Goal: Book appointment/travel/reservation

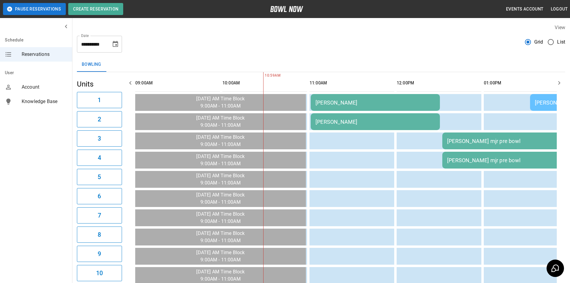
scroll to position [0, 87]
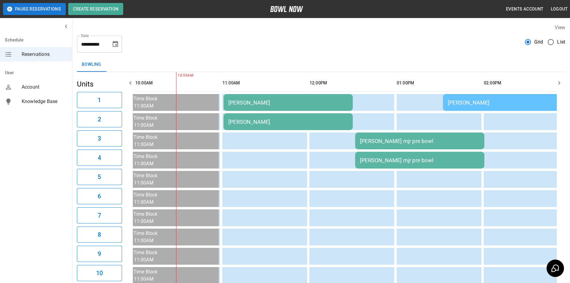
click at [557, 83] on icon "button" at bounding box center [559, 82] width 7 height 7
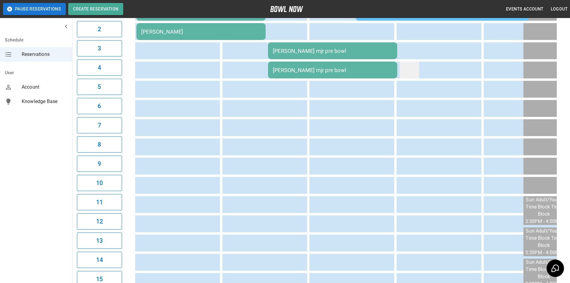
scroll to position [0, 0]
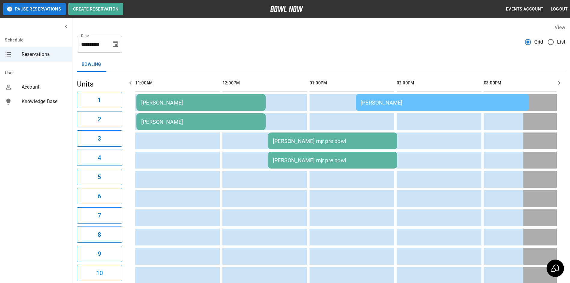
click at [119, 44] on button "Choose date, selected date is Sep 28, 2025" at bounding box center [115, 44] width 12 height 12
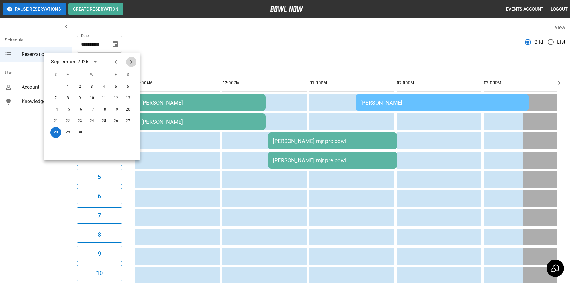
click at [130, 58] on button "Next month" at bounding box center [131, 62] width 10 height 10
click at [56, 101] on button "5" at bounding box center [56, 98] width 11 height 11
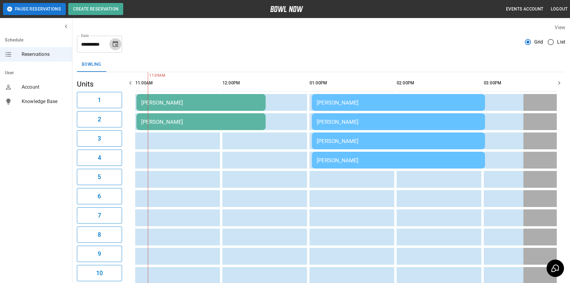
click at [118, 47] on icon "Choose date, selected date is Oct 5, 2025" at bounding box center [115, 44] width 7 height 7
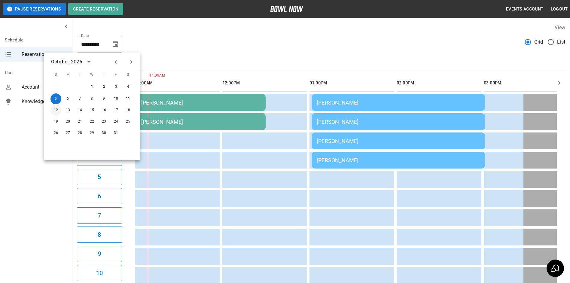
click at [56, 109] on button "12" at bounding box center [56, 110] width 11 height 11
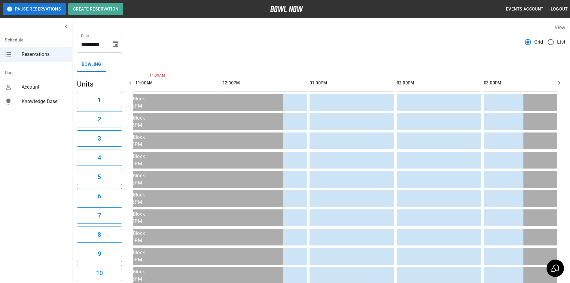
click at [113, 47] on icon "Choose date, selected date is Oct 12, 2025" at bounding box center [115, 44] width 5 height 6
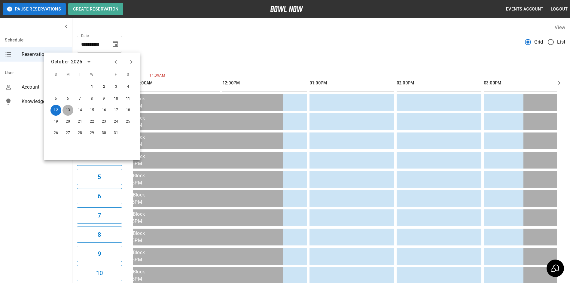
click at [69, 108] on button "13" at bounding box center [68, 110] width 11 height 11
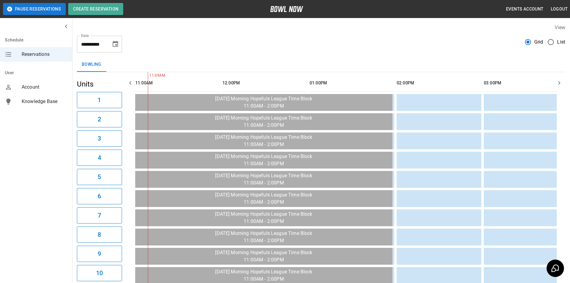
click at [561, 84] on icon "button" at bounding box center [559, 82] width 7 height 7
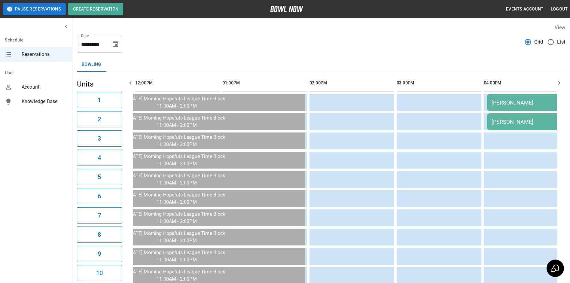
click at [561, 84] on icon "button" at bounding box center [559, 82] width 7 height 7
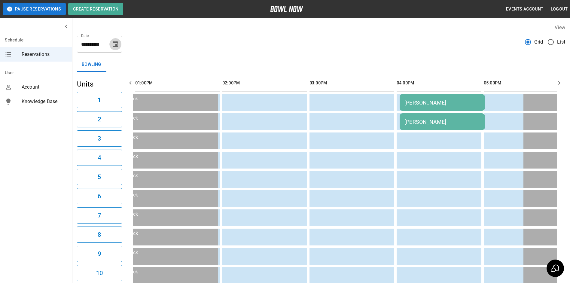
click at [113, 46] on icon "Choose date, selected date is Oct 13, 2025" at bounding box center [115, 44] width 5 height 6
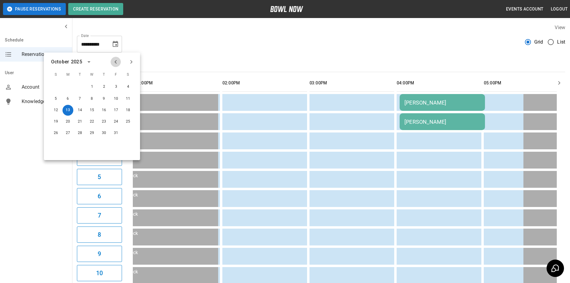
drag, startPoint x: 115, startPoint y: 61, endPoint x: 115, endPoint y: 66, distance: 5.2
click at [115, 62] on icon "Previous month" at bounding box center [116, 62] width 2 height 4
click at [52, 135] on button "28" at bounding box center [56, 132] width 11 height 11
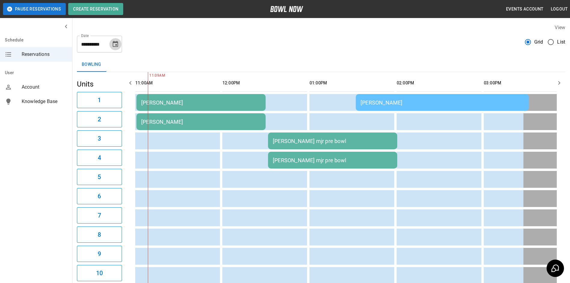
click at [118, 45] on icon "Choose date, selected date is Sep 28, 2025" at bounding box center [115, 44] width 5 height 6
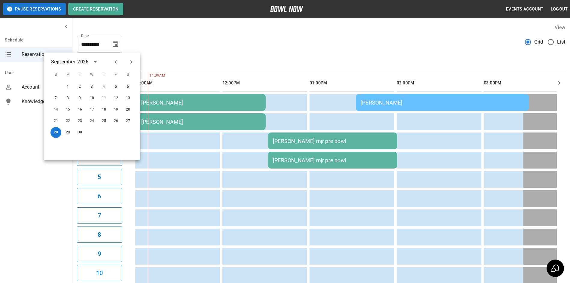
click at [130, 59] on icon "Next month" at bounding box center [131, 61] width 7 height 7
click at [70, 107] on button "13" at bounding box center [68, 109] width 11 height 11
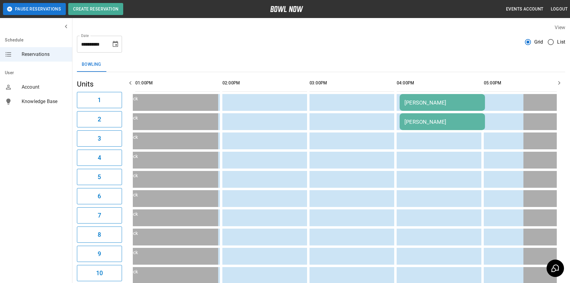
scroll to position [0, 0]
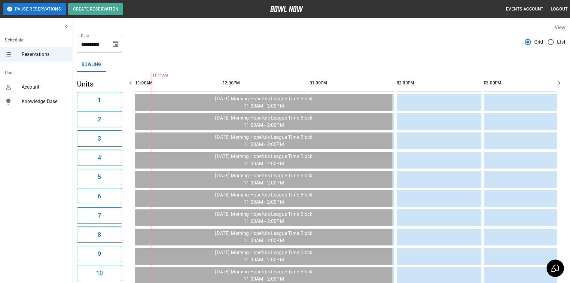
click at [558, 81] on icon "button" at bounding box center [559, 82] width 7 height 7
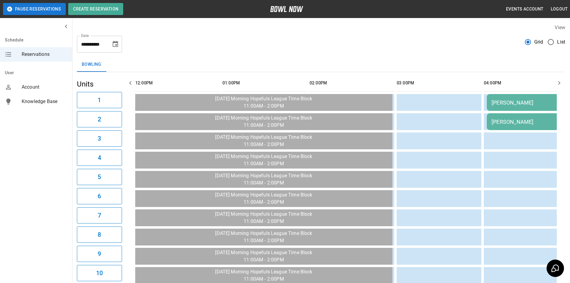
scroll to position [0, 87]
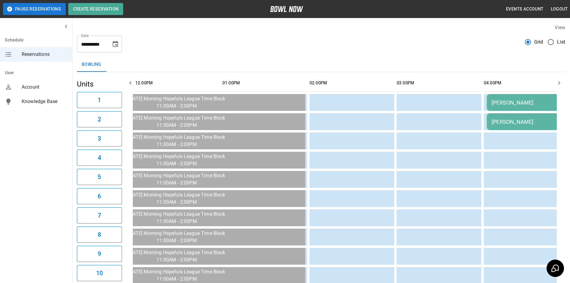
click at [558, 81] on icon "button" at bounding box center [559, 82] width 7 height 7
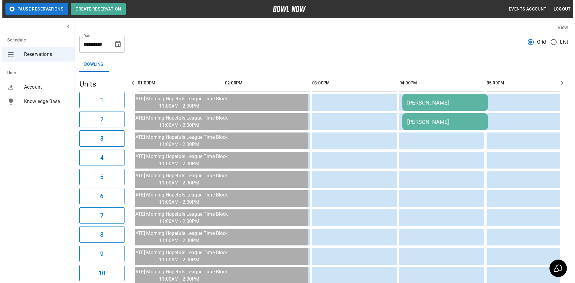
scroll to position [0, 174]
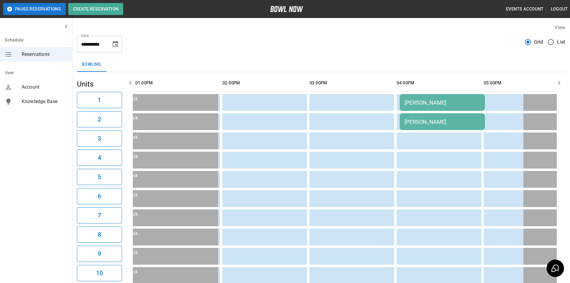
click at [408, 97] on td "[PERSON_NAME]" at bounding box center [442, 102] width 85 height 17
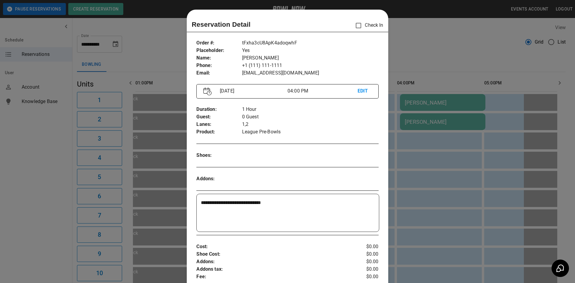
scroll to position [10, 0]
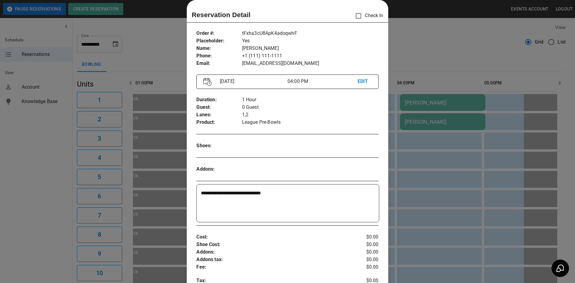
click at [362, 82] on p "EDIT" at bounding box center [364, 82] width 14 height 8
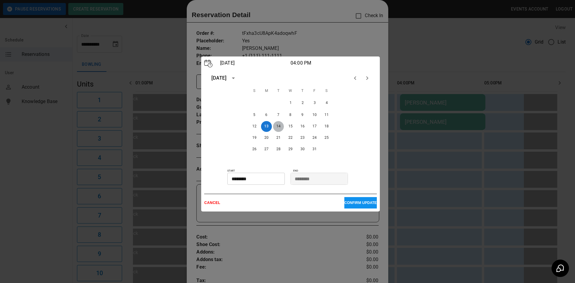
click at [278, 124] on button "14" at bounding box center [278, 126] width 11 height 11
click at [352, 199] on button "CONFIRM UPDATE" at bounding box center [360, 202] width 32 height 11
click at [344, 204] on p "CONFIRM UPDATE" at bounding box center [360, 203] width 32 height 4
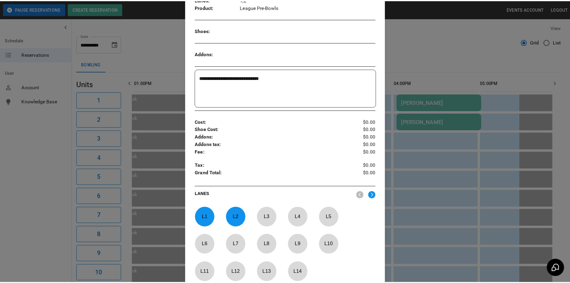
scroll to position [190, 0]
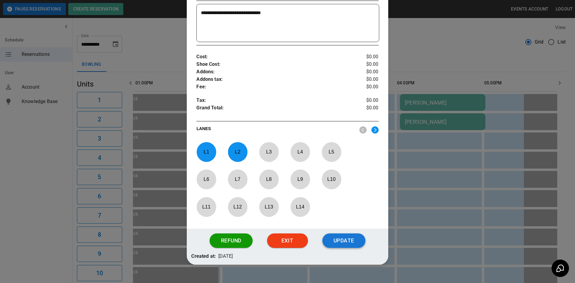
click at [341, 238] on button "Update" at bounding box center [343, 241] width 43 height 14
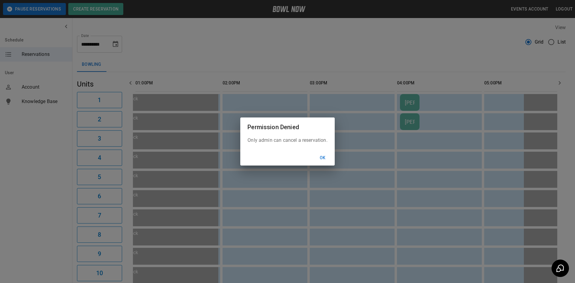
click at [320, 156] on button "Ok" at bounding box center [322, 157] width 19 height 11
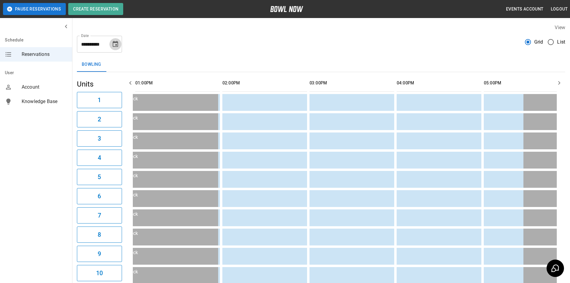
click at [118, 46] on button "Choose date, selected date is Oct 13, 2025" at bounding box center [115, 44] width 12 height 12
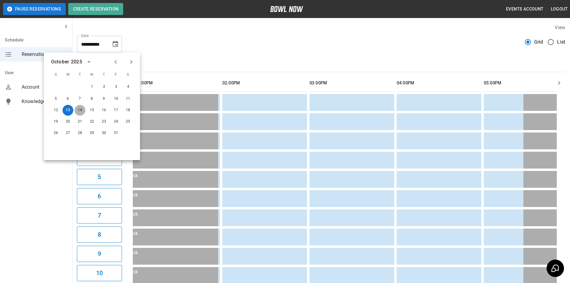
drag, startPoint x: 77, startPoint y: 112, endPoint x: 275, endPoint y: 71, distance: 202.7
click at [77, 112] on button "14" at bounding box center [80, 110] width 11 height 11
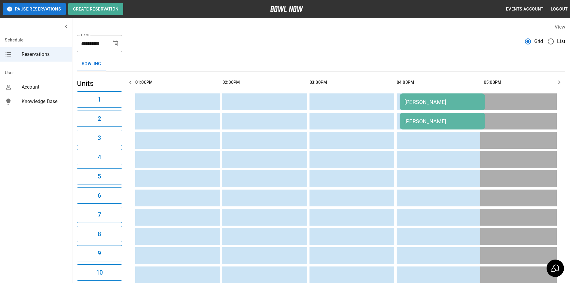
scroll to position [0, 0]
click at [113, 40] on button "Choose date, selected date is Oct 14, 2025" at bounding box center [115, 44] width 12 height 12
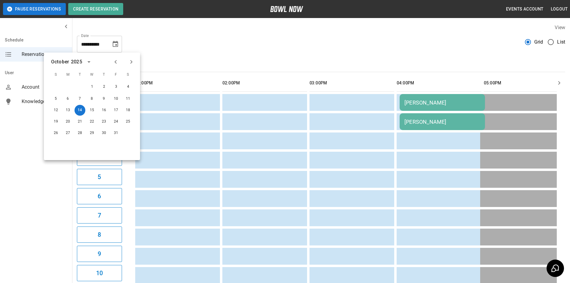
click at [119, 66] on button "Previous month" at bounding box center [116, 62] width 10 height 10
click at [54, 132] on button "28" at bounding box center [56, 132] width 11 height 11
type input "**********"
